Goal: Contribute content: Add original content to the website for others to see

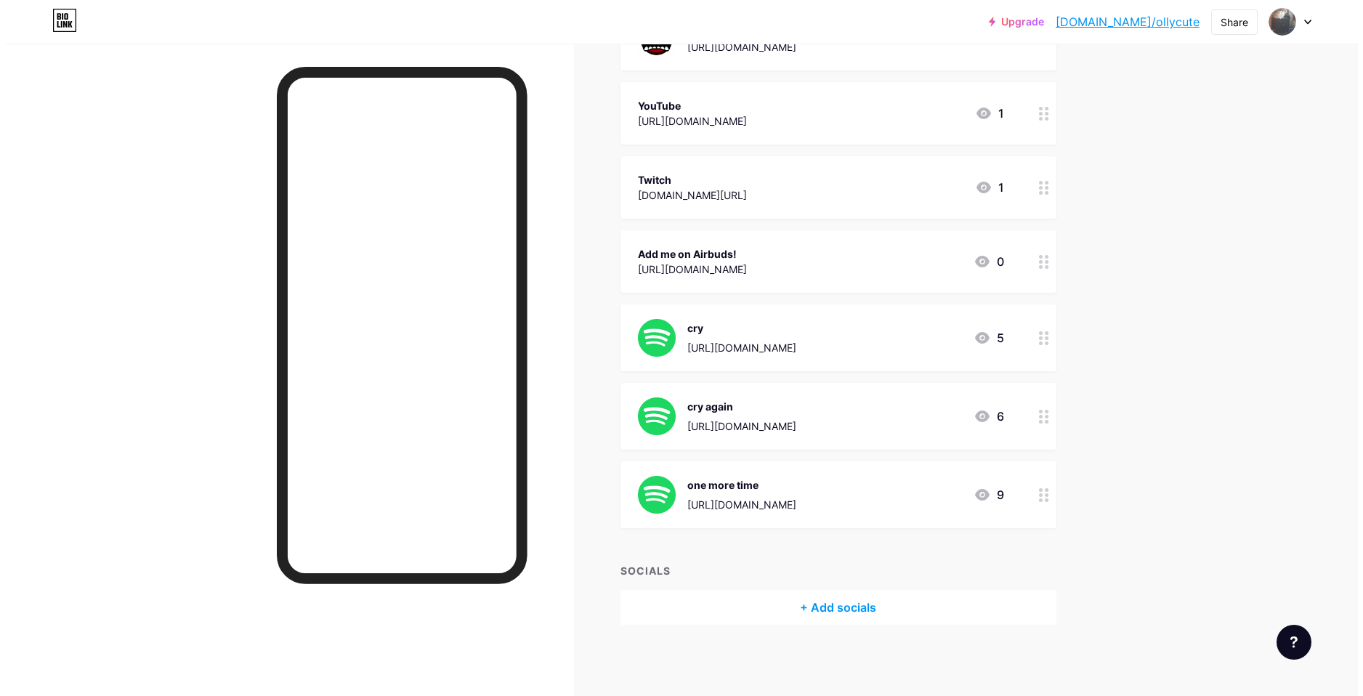
scroll to position [304, 0]
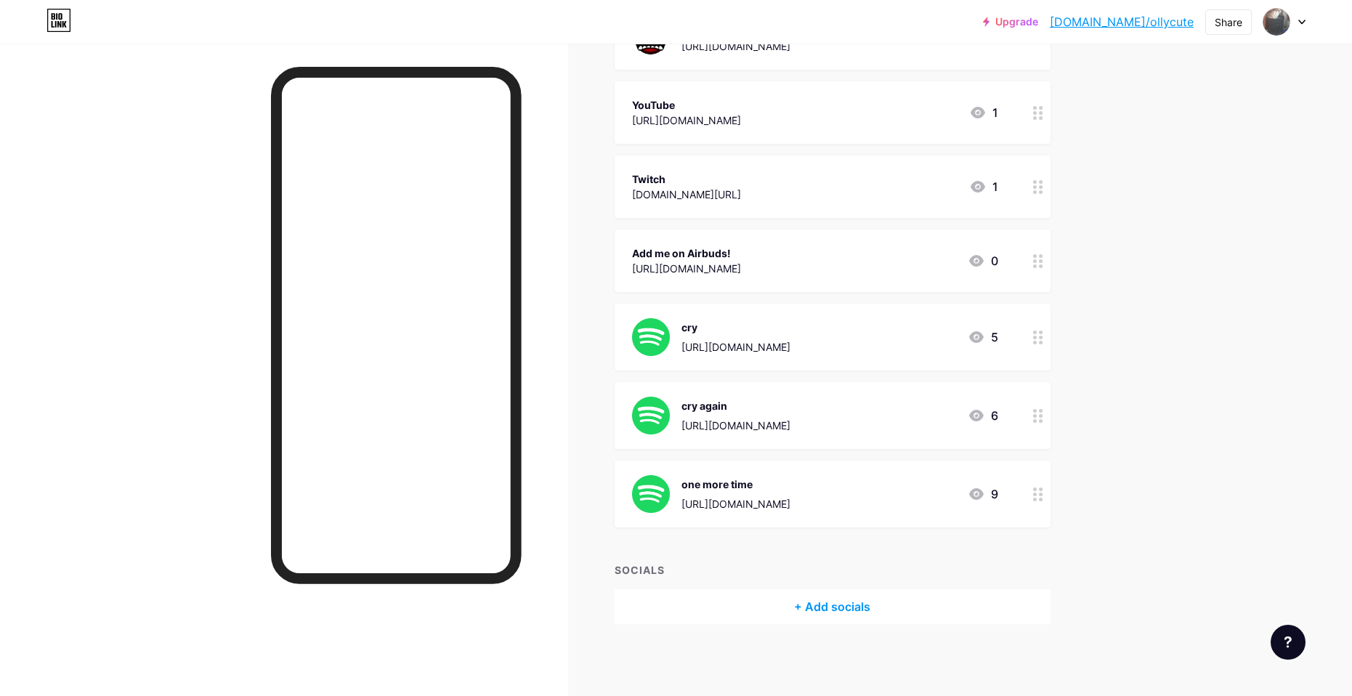
click at [1040, 333] on icon at bounding box center [1038, 338] width 10 height 14
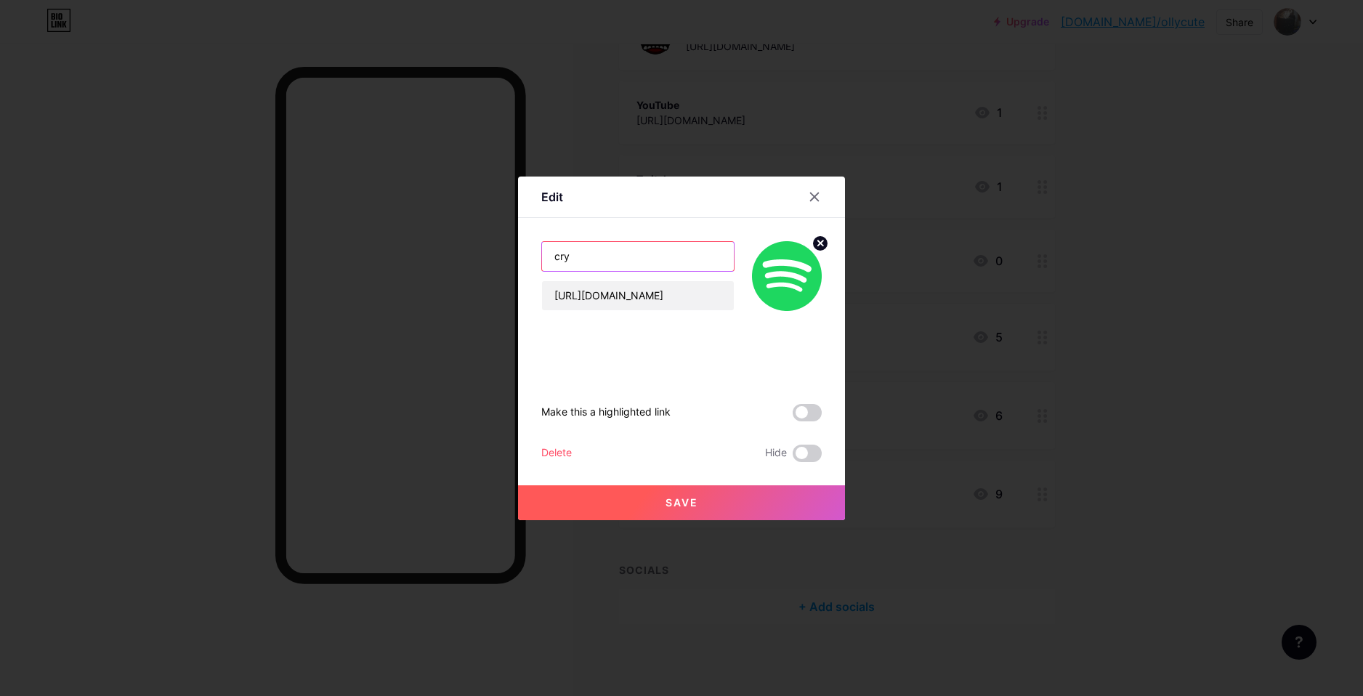
drag, startPoint x: 596, startPoint y: 264, endPoint x: 527, endPoint y: 273, distance: 70.4
click at [436, 265] on div "Edit cry [URL][DOMAIN_NAME] Make this a highlighted link Delete Hide Save cry […" at bounding box center [681, 348] width 1363 height 696
click at [1043, 533] on div at bounding box center [681, 348] width 1363 height 696
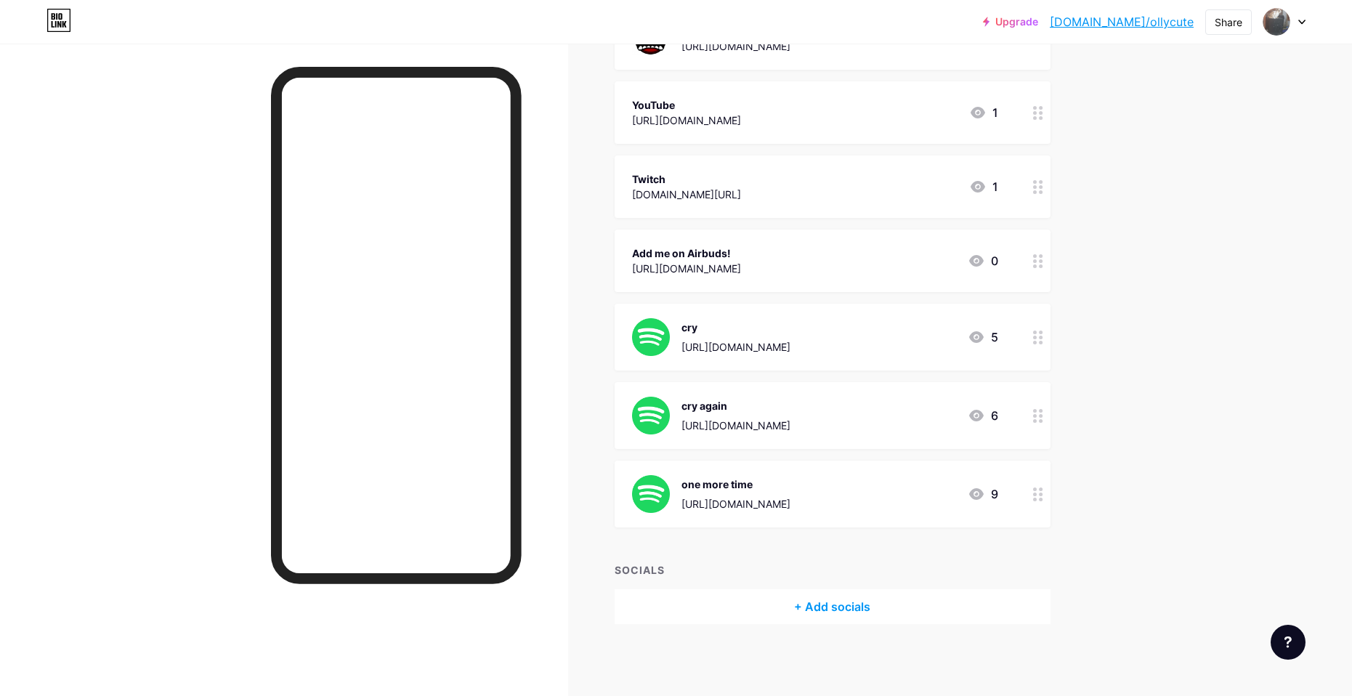
click at [1037, 334] on icon at bounding box center [1038, 338] width 10 height 14
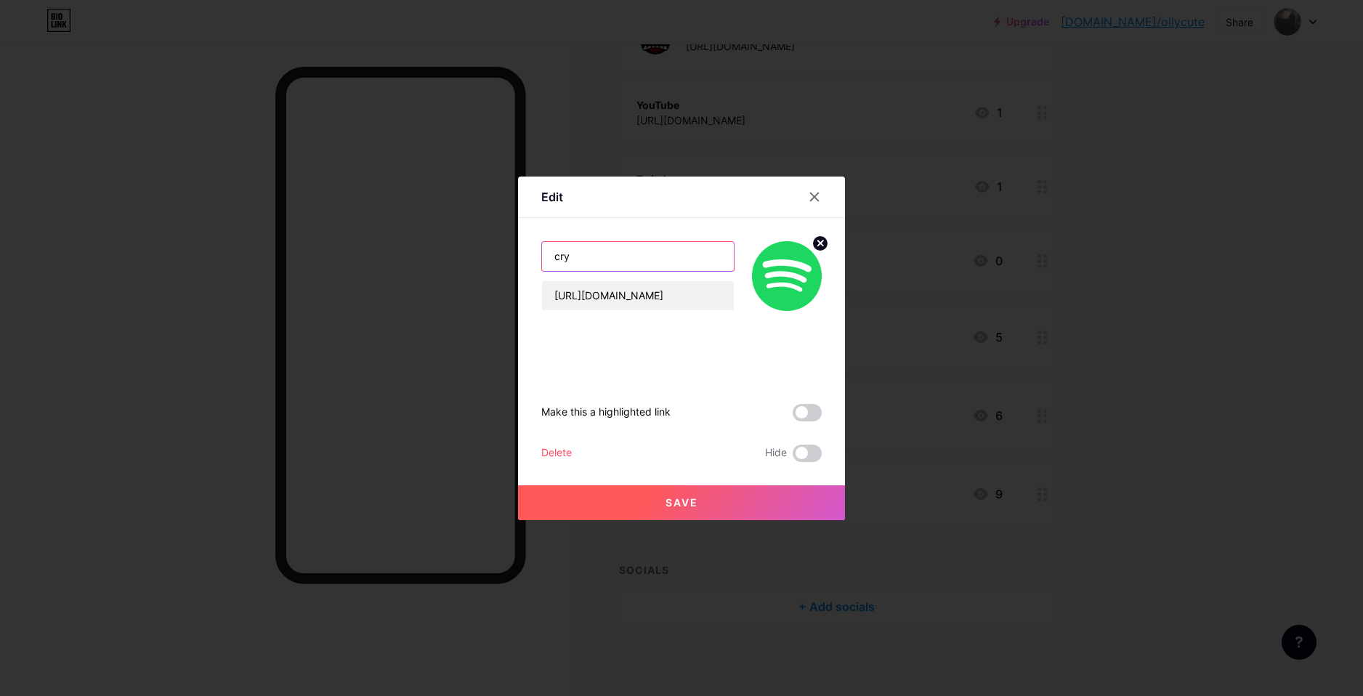
drag, startPoint x: 615, startPoint y: 266, endPoint x: 514, endPoint y: 263, distance: 101.0
click at [487, 271] on div "Edit cry [URL][DOMAIN_NAME] Make this a highlighted link Delete Hide Save cry […" at bounding box center [681, 348] width 1363 height 696
type input "fav song"
drag, startPoint x: 549, startPoint y: 298, endPoint x: 968, endPoint y: 339, distance: 421.2
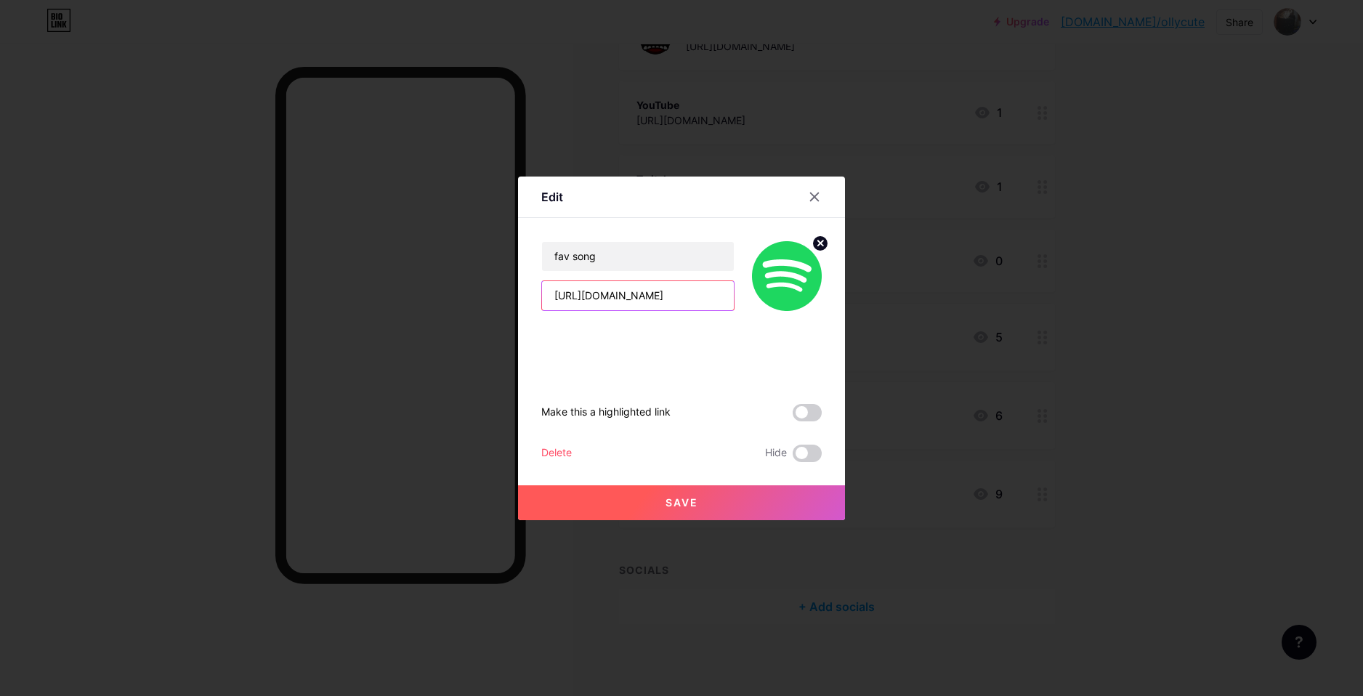
click at [968, 339] on div "Edit fav song [URL][DOMAIN_NAME] Make this a highlighted link Delete Hide Save …" at bounding box center [681, 348] width 1363 height 696
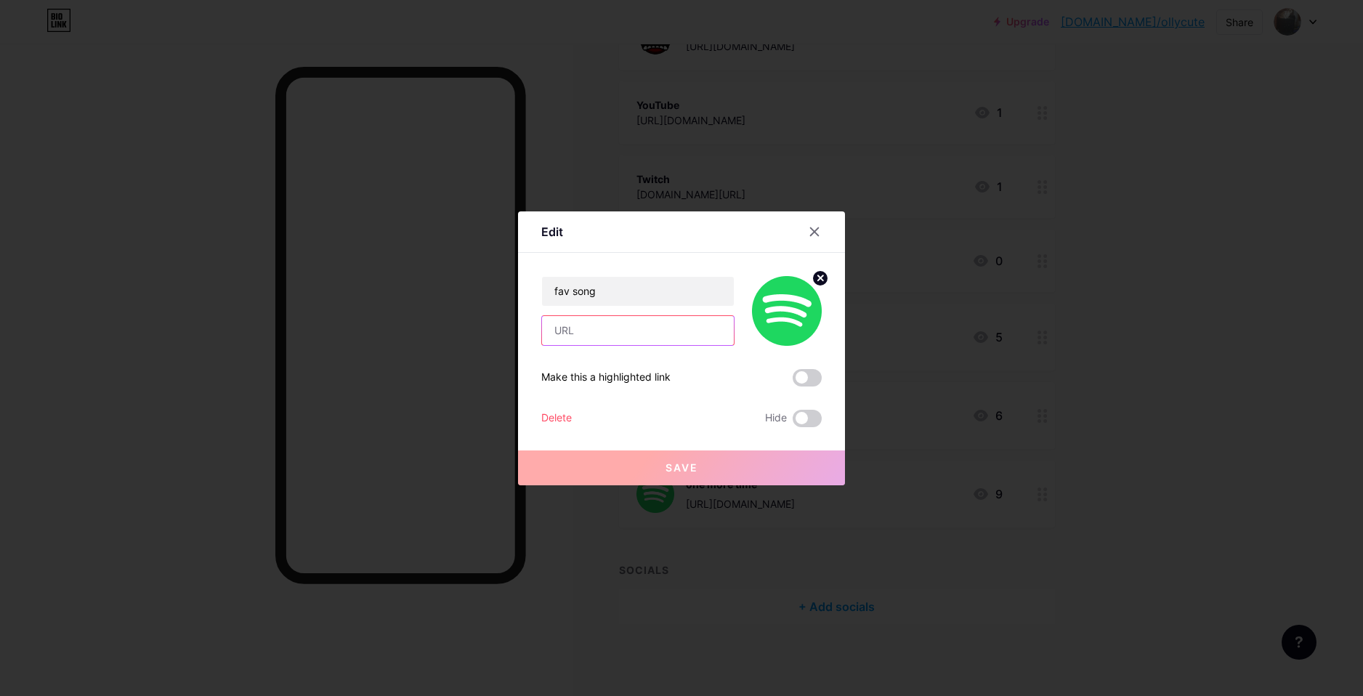
paste input "[URL][DOMAIN_NAME]"
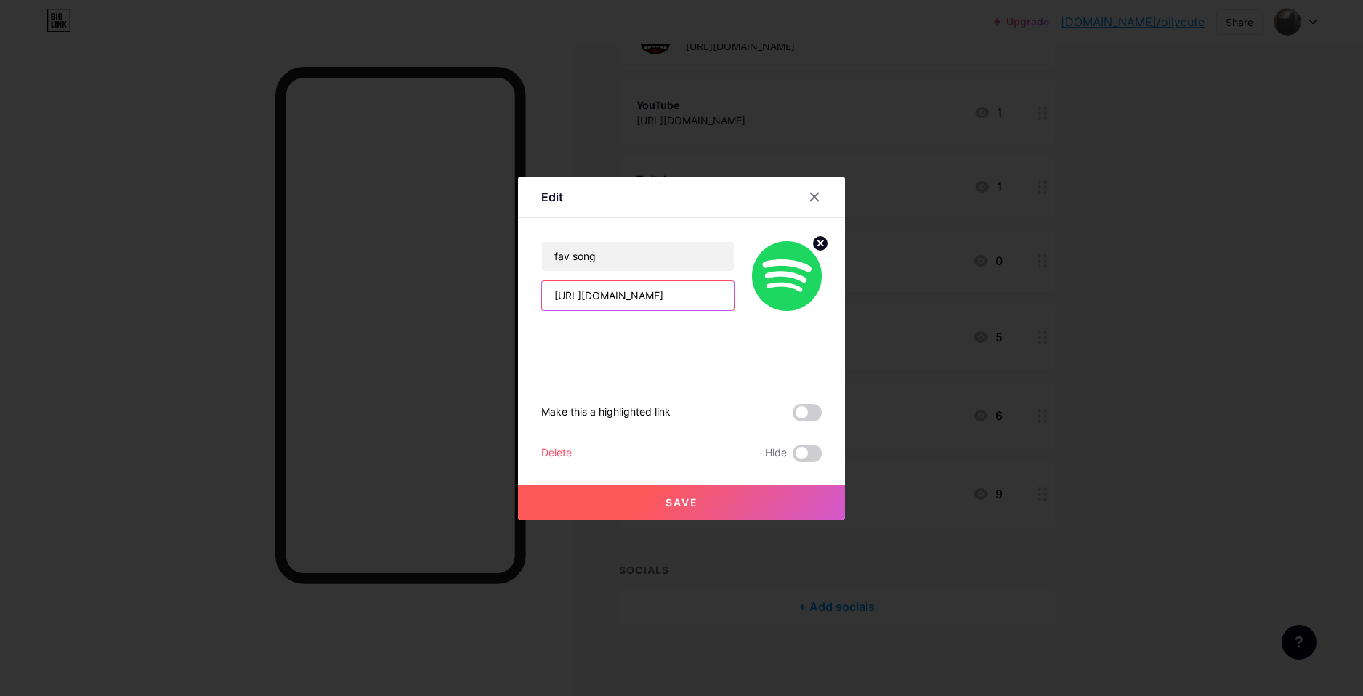
scroll to position [0, 232]
type input "[URL][DOMAIN_NAME]"
click at [668, 501] on span "Save" at bounding box center [681, 502] width 33 height 12
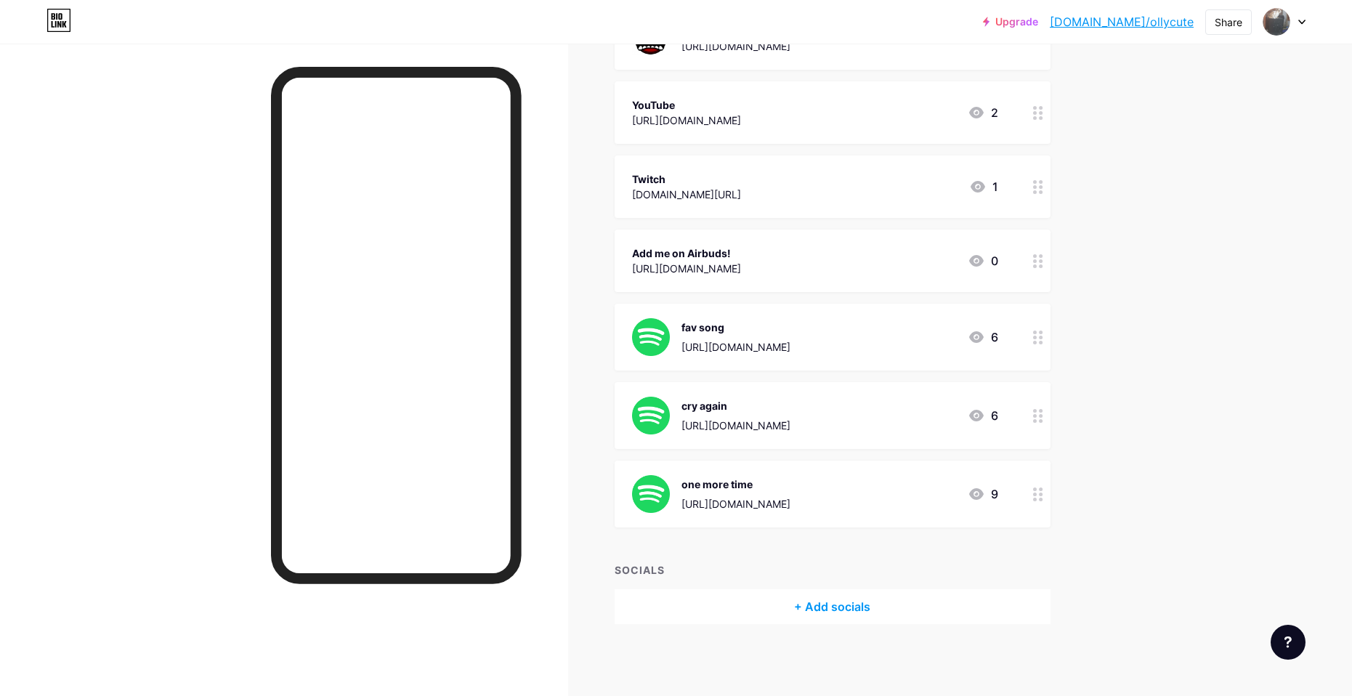
click at [1049, 418] on div at bounding box center [1038, 415] width 25 height 67
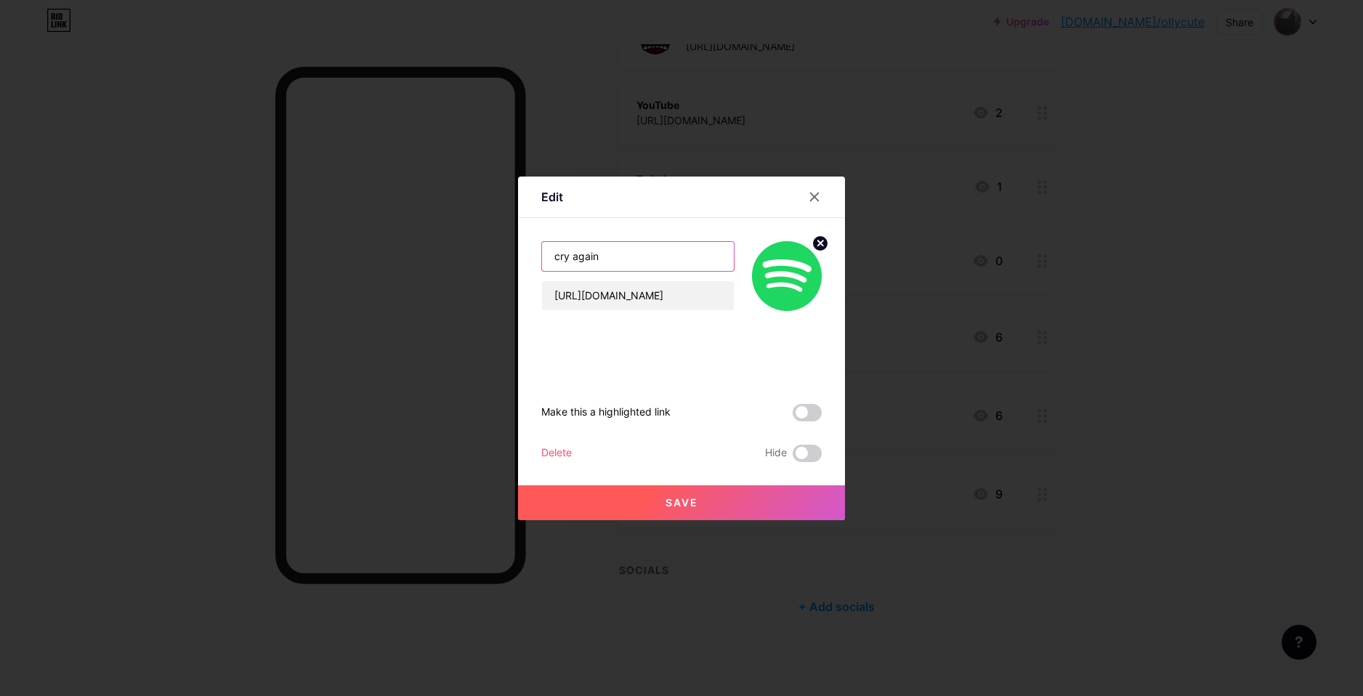
drag, startPoint x: 620, startPoint y: 251, endPoint x: 393, endPoint y: 284, distance: 229.0
click at [385, 283] on div "Edit cry again [URL][DOMAIN_NAME] Make this a highlighted link Delete Hide Save…" at bounding box center [681, 348] width 1363 height 696
type input "2nd fav song"
click at [705, 503] on button "Save" at bounding box center [681, 502] width 327 height 35
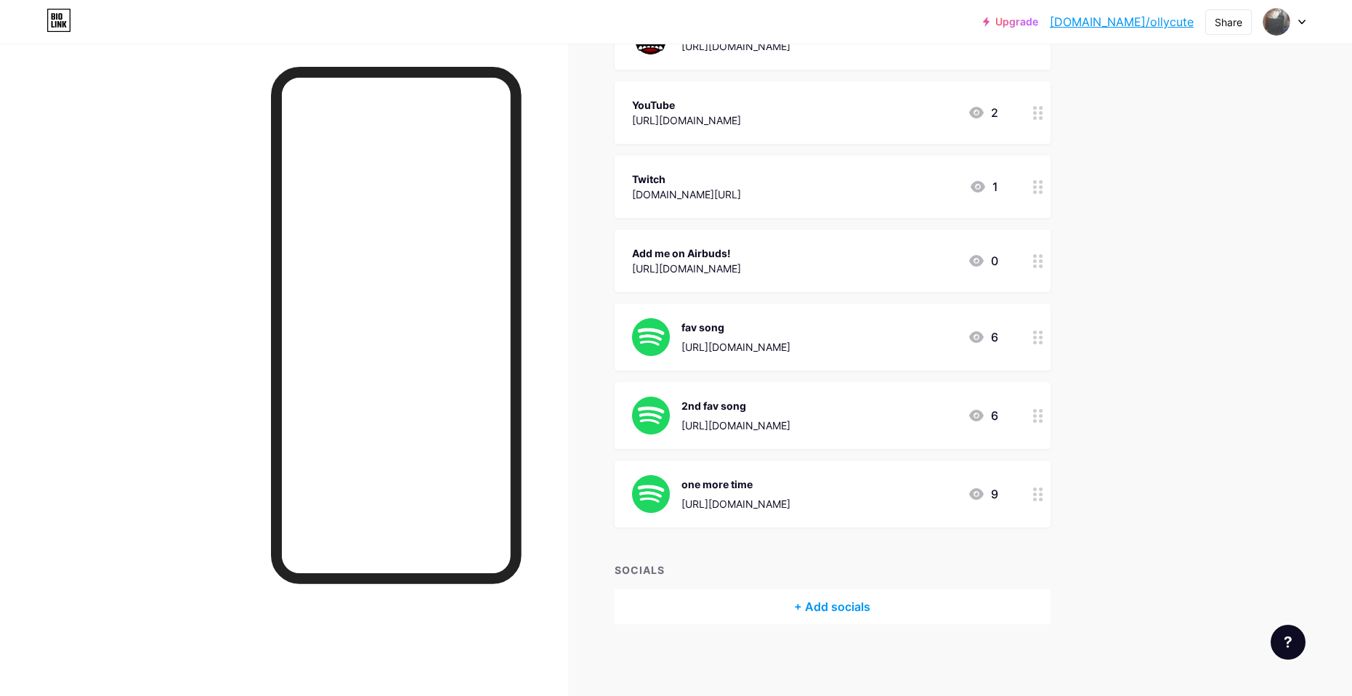
click at [963, 517] on div "one more time [URL][DOMAIN_NAME] 9" at bounding box center [833, 494] width 436 height 67
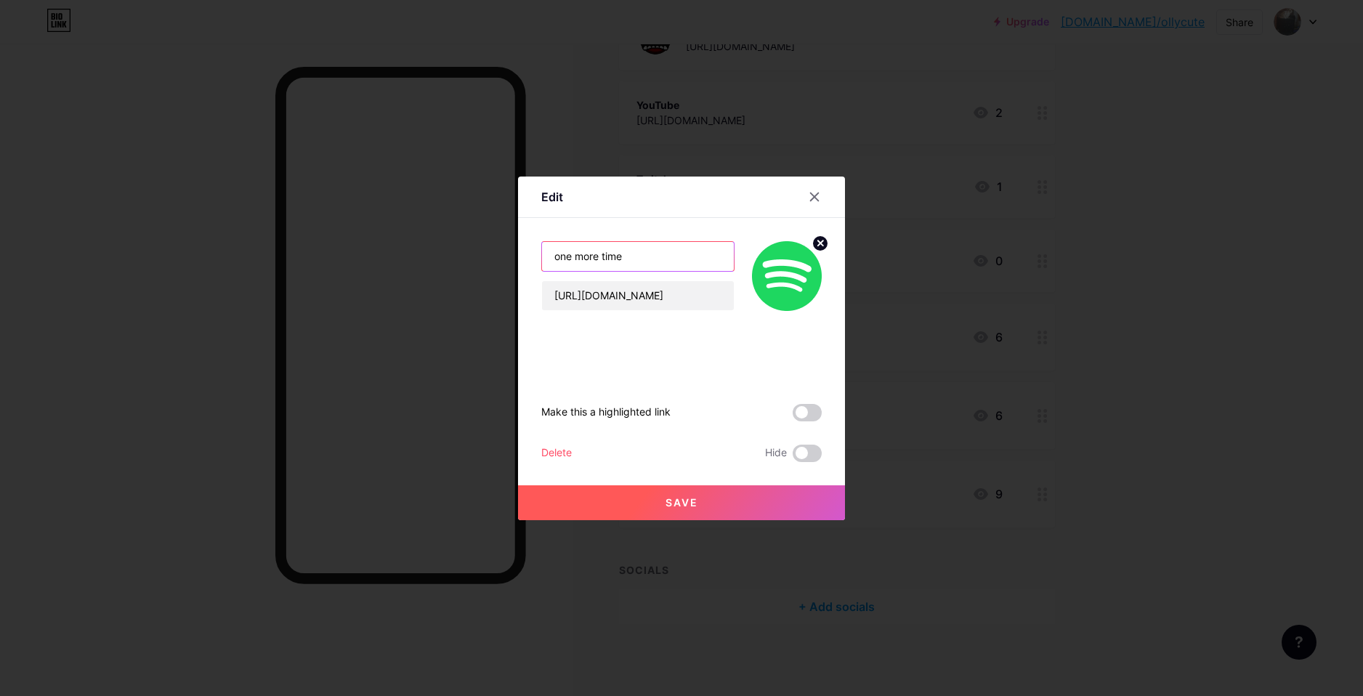
click at [474, 265] on div "Edit one more time [URL][DOMAIN_NAME] Make this a highlighted link Delete Hide …" at bounding box center [681, 348] width 1363 height 696
type input "3rd fav song"
drag, startPoint x: 545, startPoint y: 304, endPoint x: 1132, endPoint y: 368, distance: 590.6
click at [1131, 368] on div "Edit 3rd fav song [URL][DOMAIN_NAME] Make this a highlighted link Delete Hide S…" at bounding box center [681, 348] width 1363 height 696
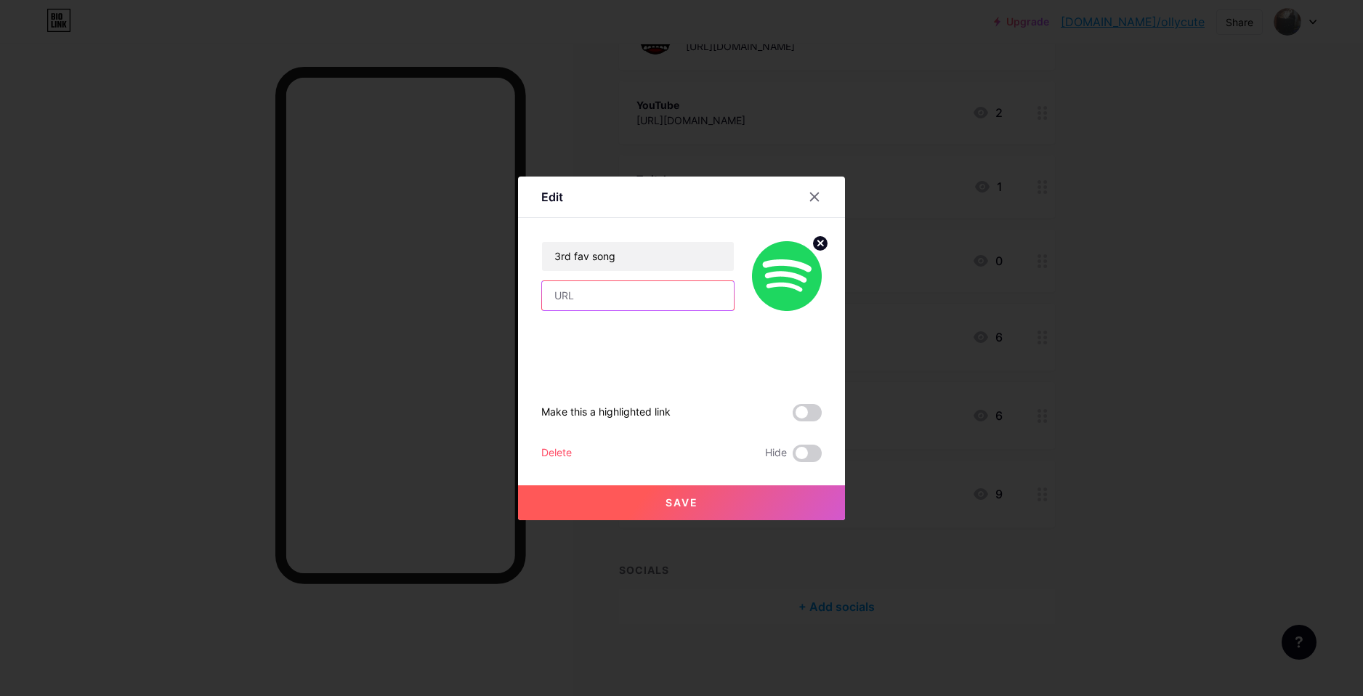
scroll to position [0, 0]
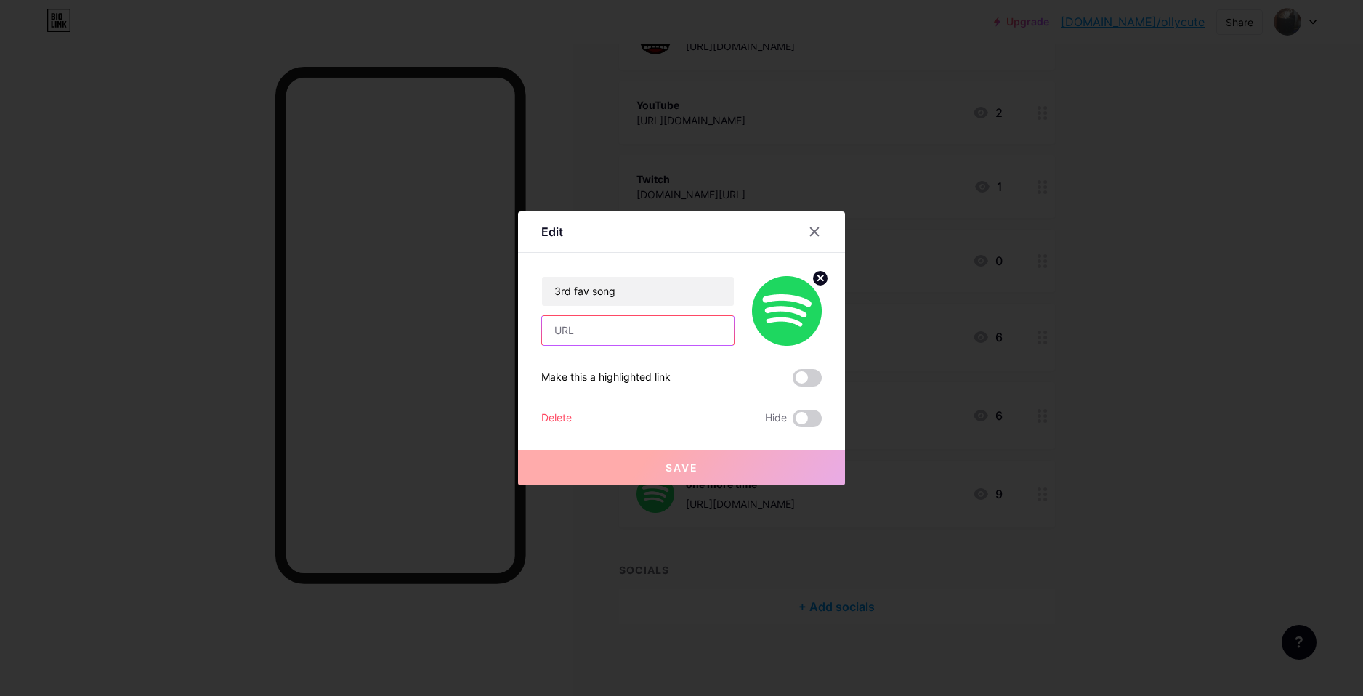
click at [576, 333] on input "text" at bounding box center [638, 330] width 192 height 29
paste input "[URL][DOMAIN_NAME]"
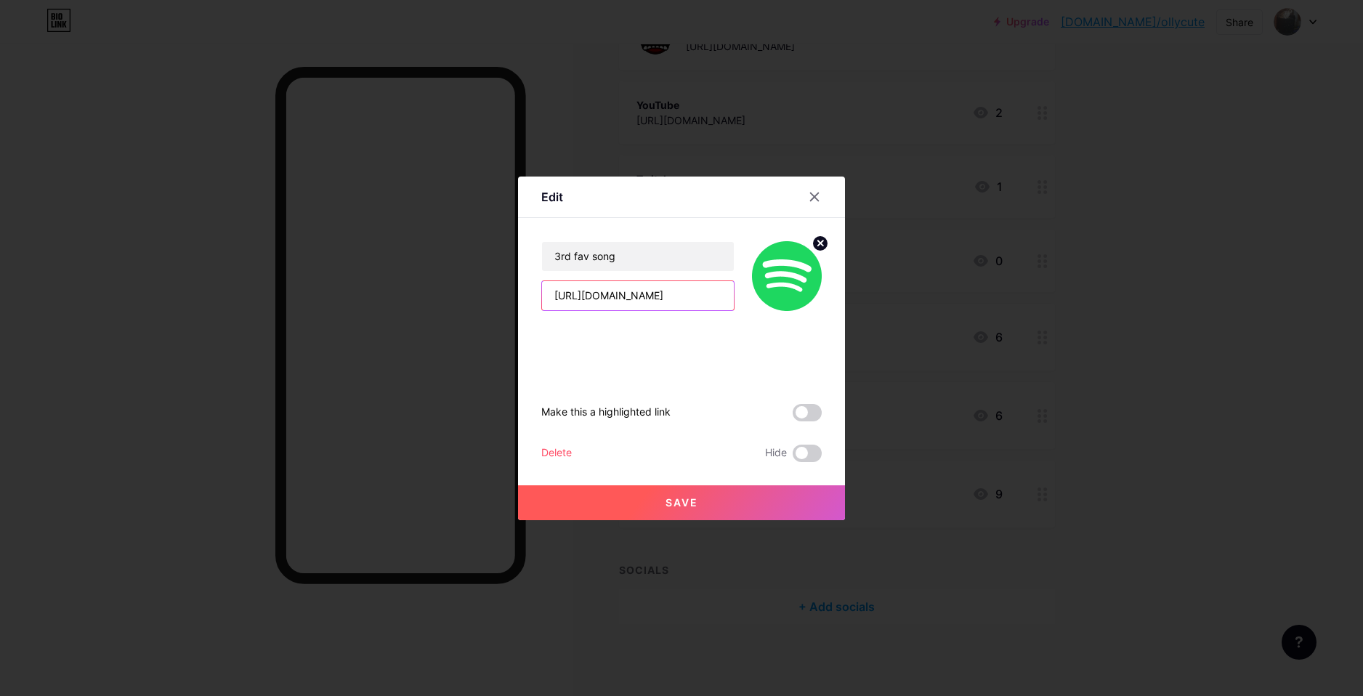
type input "[URL][DOMAIN_NAME]"
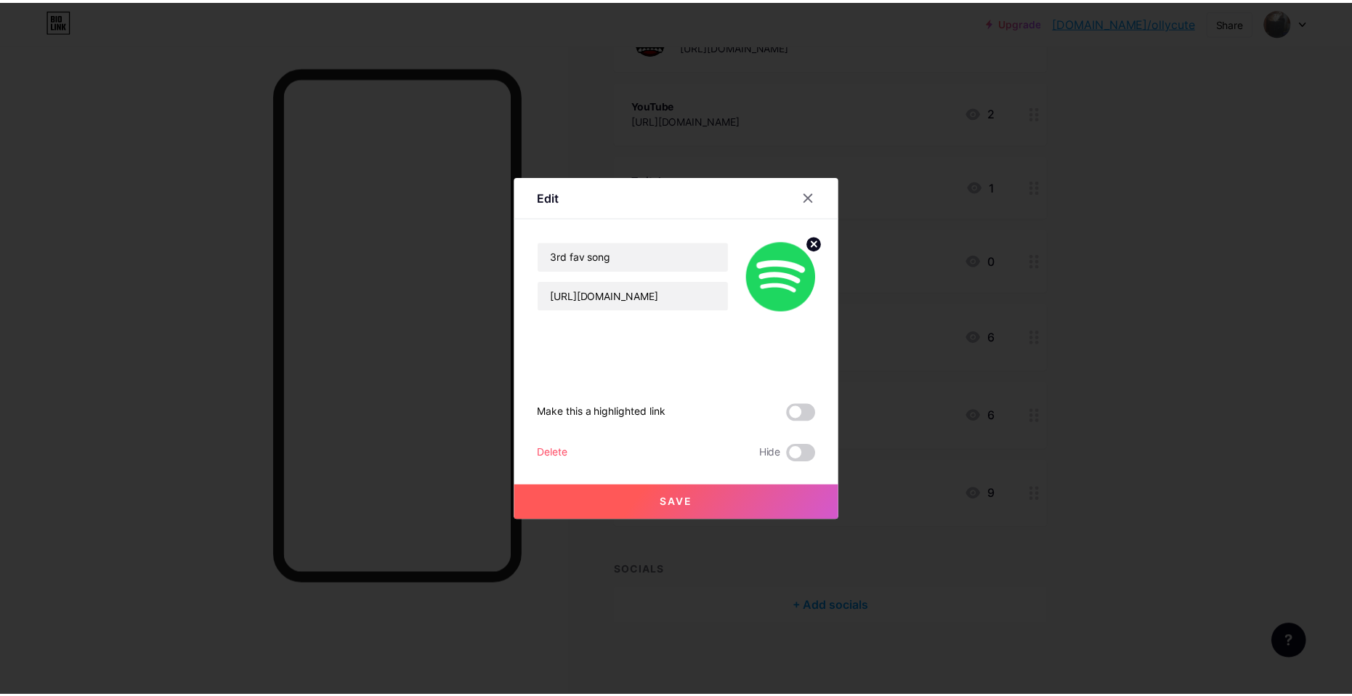
scroll to position [0, 0]
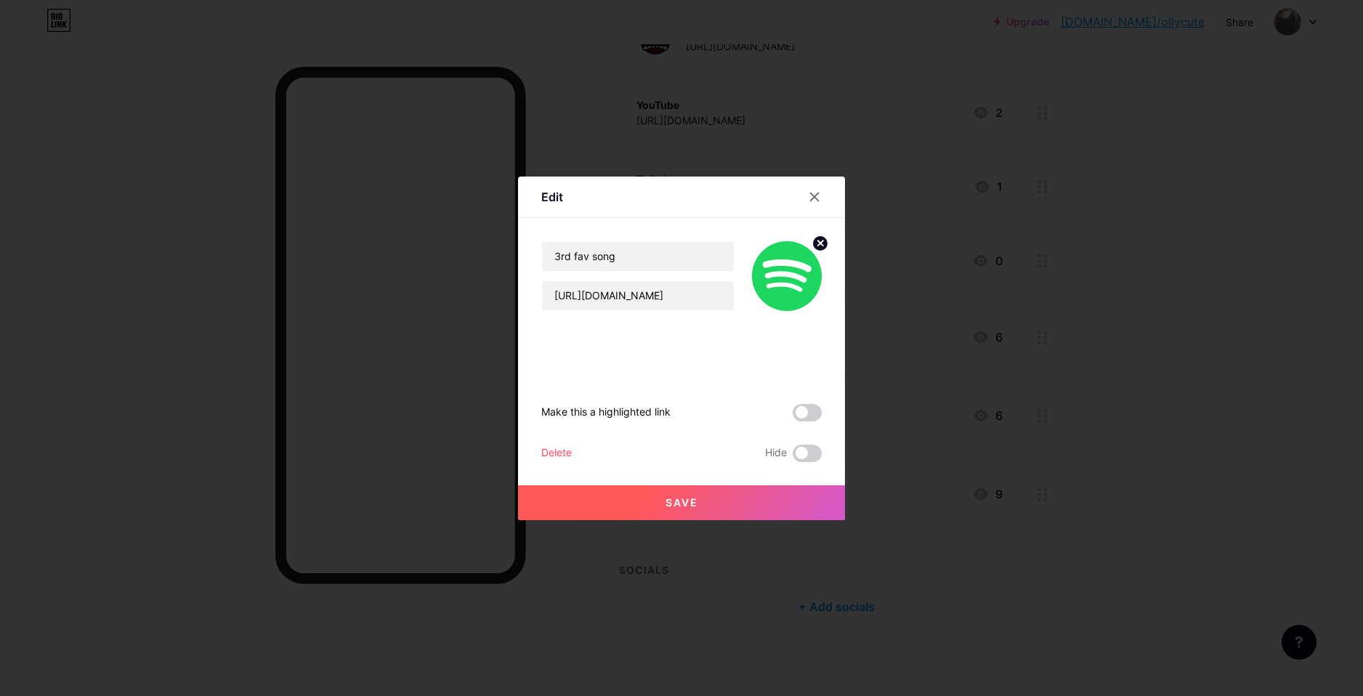
click at [647, 497] on button "Save" at bounding box center [681, 502] width 327 height 35
